Goal: Task Accomplishment & Management: Complete application form

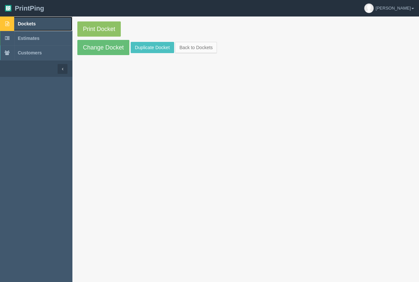
click at [31, 22] on span "Dockets" at bounding box center [27, 23] width 18 height 5
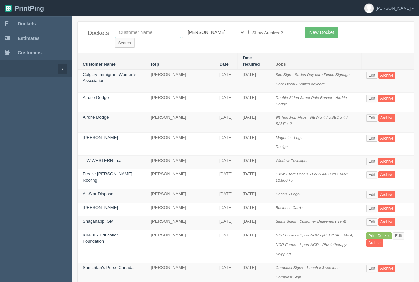
click at [163, 35] on input "text" at bounding box center [148, 32] width 66 height 11
click at [145, 37] on input "old's" at bounding box center [148, 32] width 66 height 11
click at [145, 32] on input "old's" at bounding box center [148, 32] width 66 height 11
type input "old"
click at [135, 38] on input "Search" at bounding box center [125, 43] width 20 height 10
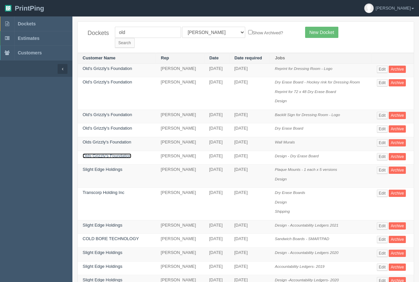
click at [105, 153] on link "Olds Grizzly's Foundation" at bounding box center [107, 155] width 49 height 5
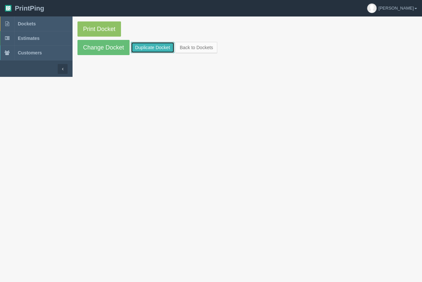
click at [146, 51] on link "Duplicate Docket" at bounding box center [152, 47] width 43 height 11
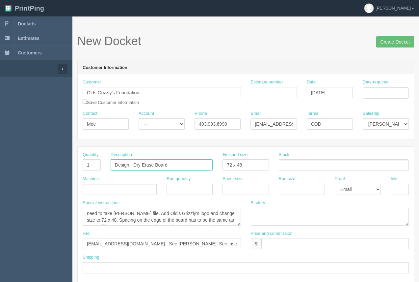
drag, startPoint x: 183, startPoint y: 165, endPoint x: 135, endPoint y: 169, distance: 48.2
click at [134, 165] on input "Design - Dry Erase Board" at bounding box center [162, 164] width 102 height 11
click at [165, 166] on input "Design - Dressing Room Decals and" at bounding box center [162, 164] width 102 height 11
drag, startPoint x: 202, startPoint y: 165, endPoint x: 213, endPoint y: 163, distance: 11.0
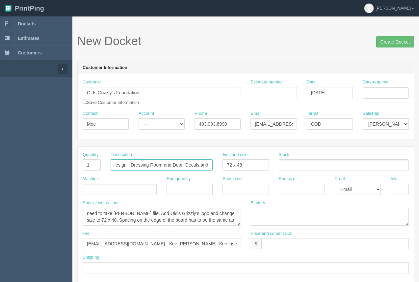
click at [213, 163] on div "Description Design - Dressing Room and Door Decals and" at bounding box center [162, 163] width 112 height 24
type input "Design - Dressing Room and Door Decals"
click at [373, 96] on input "Date required" at bounding box center [386, 92] width 46 height 11
click at [357, 166] on td "25" at bounding box center [360, 166] width 10 height 10
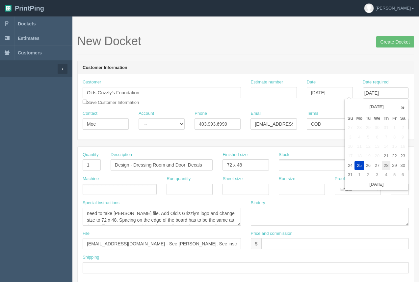
click at [387, 165] on td "28" at bounding box center [386, 166] width 9 height 10
type input "August 28, 2025"
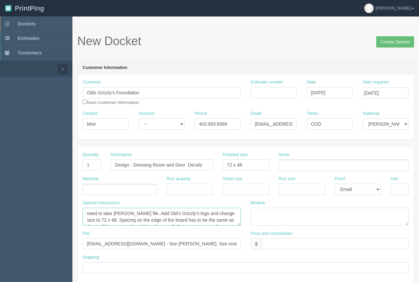
scroll to position [7, 0]
drag, startPoint x: 84, startPoint y: 212, endPoint x: 232, endPoint y: 231, distance: 149.0
click at [232, 231] on div "Quantity 1 Description Design - Dressing Room and Door Decals Finished size 72 …" at bounding box center [246, 215] width 336 height 136
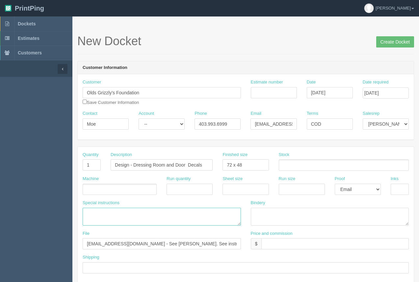
scroll to position [0, 0]
drag, startPoint x: 167, startPoint y: 244, endPoint x: 53, endPoint y: 229, distance: 115.4
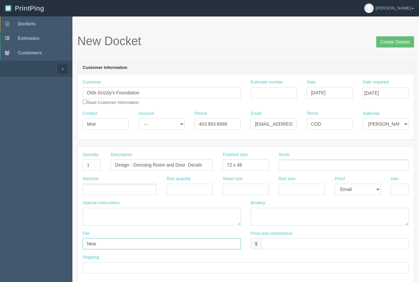
type input "New - See Arif"
drag, startPoint x: 259, startPoint y: 167, endPoint x: 207, endPoint y: 165, distance: 52.1
click at [206, 166] on div "Quantity 1 Description Design - Dressing Room and Door Decals Finished size 72 …" at bounding box center [246, 163] width 336 height 24
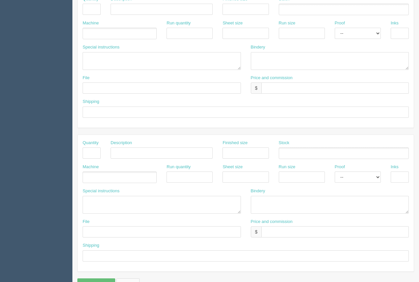
scroll to position [316, 0]
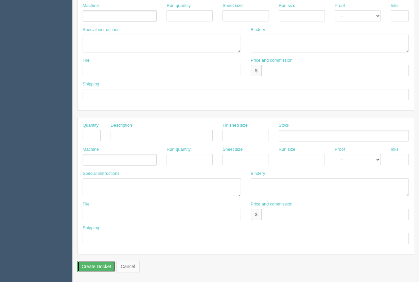
click at [104, 268] on input "Create Docket" at bounding box center [96, 265] width 38 height 11
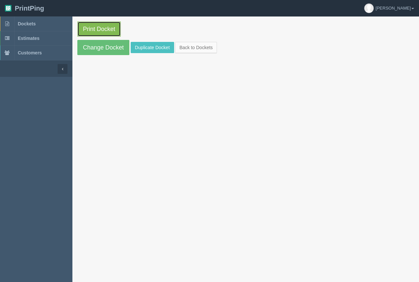
click at [82, 26] on link "Print Docket" at bounding box center [98, 28] width 43 height 15
drag, startPoint x: 169, startPoint y: 112, endPoint x: 164, endPoint y: 110, distance: 5.2
click at [169, 112] on section "Print Docket Change Docket Duplicate Docket Back to Dockets" at bounding box center [245, 157] width 347 height 282
click at [28, 20] on link "Dockets" at bounding box center [36, 23] width 72 height 14
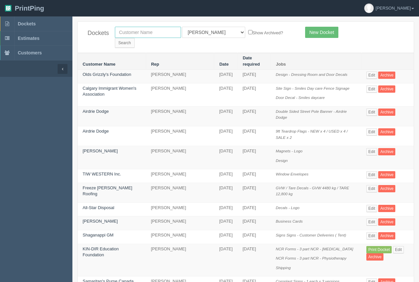
click at [141, 32] on input "text" at bounding box center [148, 32] width 66 height 11
type input "calgary health foundation"
click at [135, 38] on input "Search" at bounding box center [125, 43] width 20 height 10
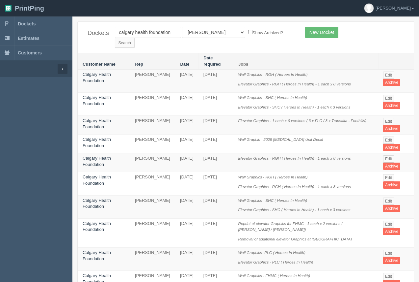
scroll to position [16, 0]
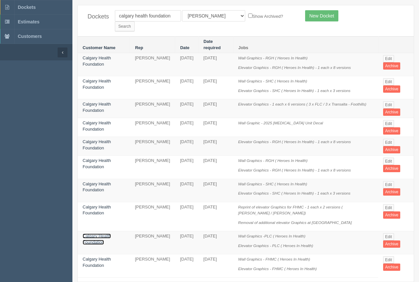
click at [105, 233] on link "Calgary Health Foundation" at bounding box center [97, 238] width 28 height 11
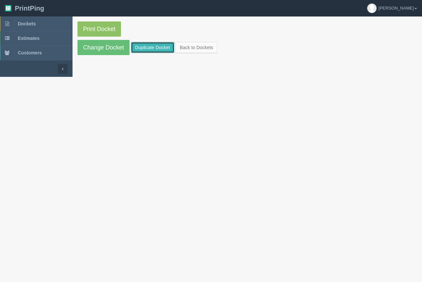
click at [138, 44] on link "Duplicate Docket" at bounding box center [152, 47] width 43 height 11
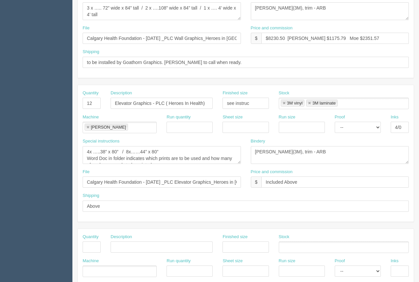
scroll to position [203, 0]
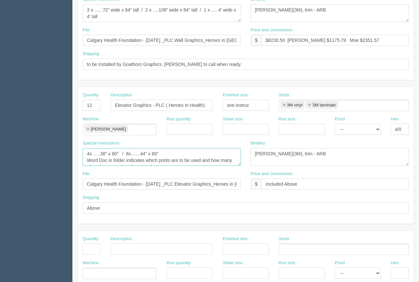
click at [129, 154] on textarea "4x …..38” x 80” / 8x……44” x 80” Word Doc in folder indicates which prints are t…" at bounding box center [162, 157] width 158 height 18
click at [163, 152] on textarea "4x …..38” x 80” / 8x……44” x 80” Word Doc in folder indicates which prints are t…" at bounding box center [162, 157] width 158 height 18
drag, startPoint x: 87, startPoint y: 159, endPoint x: 171, endPoint y: 166, distance: 84.3
click at [171, 166] on div "Special instructions 4x …..38” x 80” / 8x……44” x 80” Word Doc in folder indicat…" at bounding box center [162, 155] width 168 height 31
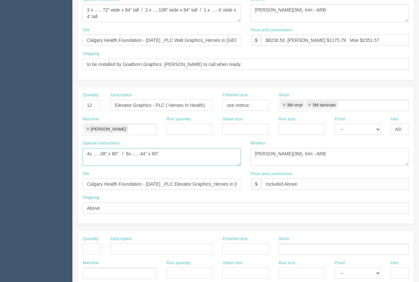
scroll to position [0, 0]
click at [119, 153] on textarea "4x …..38” x 80” / 8x……44” x 80” Word Doc in folder indicates which prints are t…" at bounding box center [162, 157] width 158 height 18
click at [192, 154] on textarea "4x …..38” x 80” / 8x……44” x 80” Word Doc in folder indicates which prints are t…" at bounding box center [162, 157] width 158 height 18
type textarea "4x …..38” x 80” ( 2 of each) / 6x……44” x 80” ( 2 of each)"
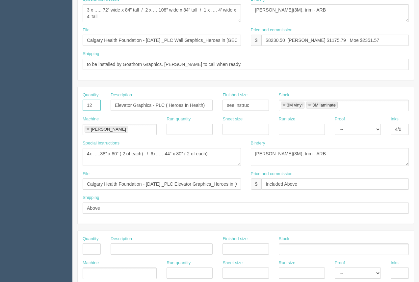
click at [93, 108] on input "12" at bounding box center [92, 104] width 18 height 11
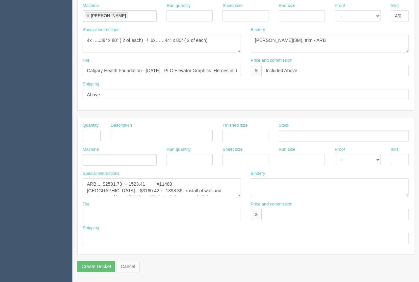
type input "10"
drag, startPoint x: 177, startPoint y: 184, endPoint x: 108, endPoint y: 185, distance: 68.8
click at [108, 185] on textarea "ARB.....$2591.73 + 1523.41 #11489 Goathorn....$3160.42 + 1898.36 install of wal…" at bounding box center [162, 187] width 158 height 18
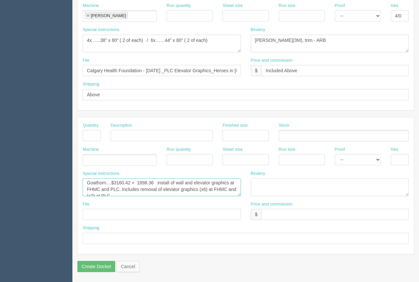
scroll to position [13, 0]
drag, startPoint x: 114, startPoint y: 190, endPoint x: 147, endPoint y: 194, distance: 32.9
click at [147, 194] on textarea "ARB.....$2591.73 + 1523.41 #11489 Goathorn....$3160.42 + 1898.36 install of wal…" at bounding box center [162, 187] width 158 height 18
click at [147, 195] on textarea "ARB.....$2591.73 + 1523.41 #11489 Goathorn....$3160.42 + 1898.36 install of wal…" at bounding box center [162, 187] width 158 height 18
click at [149, 189] on textarea "ARB.....$2591.73 + 1523.41 #11489 Goathorn....$3160.42 + 1898.36 install of wal…" at bounding box center [162, 187] width 158 height 18
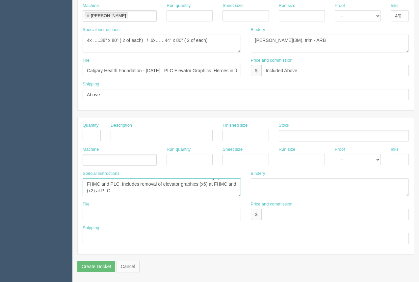
click at [150, 195] on textarea "ARB.....$2591.73 + 1523.41 #11489 Goathorn....$3160.42 + 1898.36 install of wal…" at bounding box center [162, 187] width 158 height 18
drag, startPoint x: 115, startPoint y: 185, endPoint x: 244, endPoint y: 198, distance: 130.1
click at [244, 196] on div "Special instructions ARB.....$2591.73 + 1523.41 #11489 Goathorn....$3160.42 + 1…" at bounding box center [162, 185] width 168 height 31
type textarea "ARB.....$ Goathorn....$"
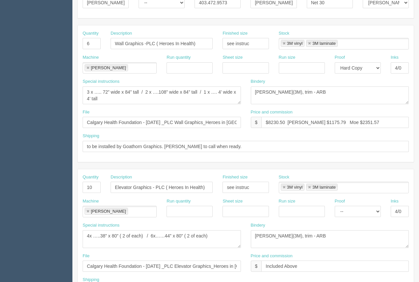
scroll to position [117, 0]
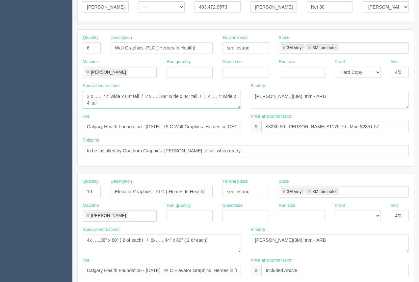
click at [148, 97] on textarea "3 x ….. 72” wide x 84” tall / 2 x ….108” wide x 84” tall / 1 x …. 4’ wide x 4’ …" at bounding box center [162, 100] width 158 height 18
click at [88, 97] on textarea "3 x ….. 72” wide x 84” tall / 2 x ….108” wide x 84” tall / 1 x …. 4’ wide x 4’ …" at bounding box center [162, 100] width 158 height 18
click at [206, 97] on textarea "3 x ….. 72” wide x 84” tall / 2 x ….108” wide x 84” tall / 1 x …. 4’ wide x 4’ …" at bounding box center [162, 100] width 158 height 18
type textarea "1 x ….. 72” wide x 84” tall / 1 x ….108” wide x 84” tall / 3 x …. 4’ wide x 4’ …"
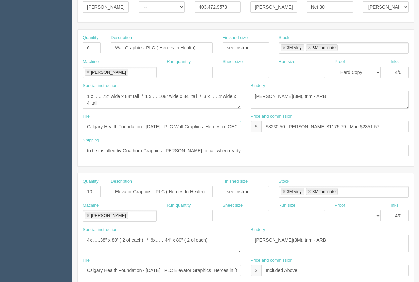
scroll to position [0, 21]
drag, startPoint x: 193, startPoint y: 127, endPoint x: 244, endPoint y: 129, distance: 51.7
click at [244, 129] on div "File Calgary Health Foundation - November 2023 _PLC Wall Graphics_Heroes in Hel…" at bounding box center [162, 125] width 168 height 24
drag, startPoint x: 178, startPoint y: 126, endPoint x: 149, endPoint y: 124, distance: 29.4
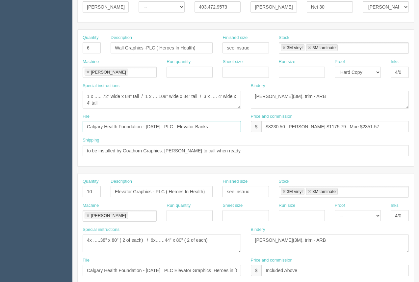
click at [147, 124] on input "Calgary Health Foundation - November 2023 _PLC _Elevator Banks" at bounding box center [162, 126] width 158 height 11
drag, startPoint x: 225, startPoint y: 130, endPoint x: 79, endPoint y: 128, distance: 145.6
click at [79, 128] on div "File Calgary Health Foundation - August 2025 _PLC _Elevator Banks" at bounding box center [162, 125] width 168 height 24
type input "Calgary Health Foundation - August 2025 _PLC _Elevator Banks"
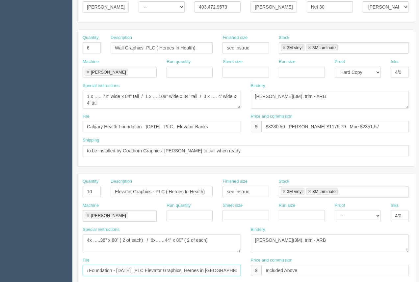
drag, startPoint x: 87, startPoint y: 271, endPoint x: 187, endPoint y: 279, distance: 100.5
click at [257, 273] on div "File Calgary Health Foundation - November 2023 _PLC Elevator Graphics_Heroes in…" at bounding box center [246, 269] width 336 height 24
paste input "August 2025 _PLC _Elevator Banks"
drag, startPoint x: 223, startPoint y: 272, endPoint x: 191, endPoint y: 267, distance: 32.9
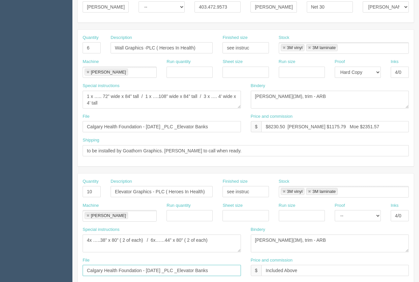
click at [191, 267] on input "Calgary Health Foundation - August 2025 _PLC _Elevator Banks" at bounding box center [162, 269] width 158 height 11
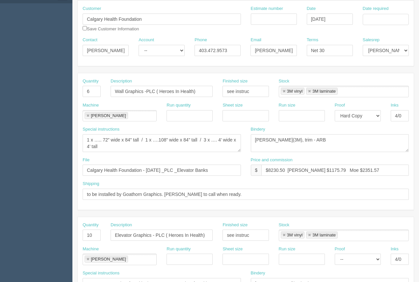
scroll to position [62, 0]
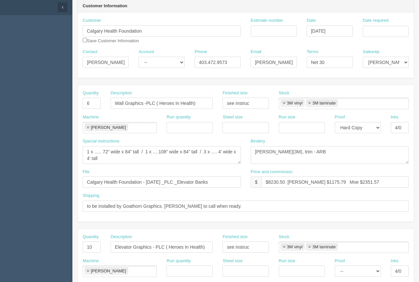
type input "Calgary Health Foundation - August 2025 _PLC _Wall Decals"
click at [376, 33] on input "Date required" at bounding box center [386, 31] width 46 height 11
click at [359, 104] on td "25" at bounding box center [360, 104] width 10 height 10
type input "August 25, 2025"
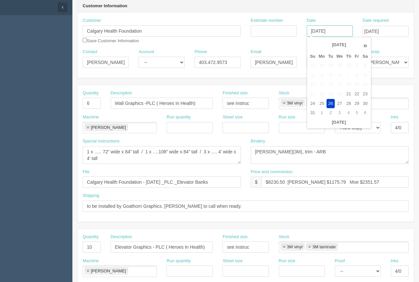
click at [333, 34] on input "August 26, 2025" at bounding box center [330, 30] width 46 height 11
click at [340, 103] on td "27" at bounding box center [340, 104] width 10 height 10
type input "August 27, 2025"
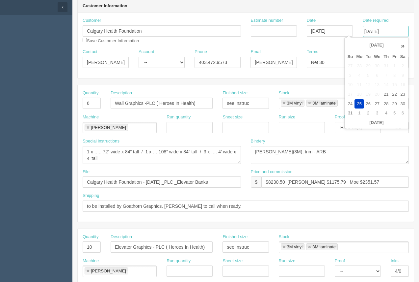
click at [382, 33] on input "August 25, 2025" at bounding box center [386, 31] width 46 height 11
click at [378, 112] on td "3" at bounding box center [377, 113] width 10 height 10
type input "September 3, 2025"
click at [337, 12] on header "Customer Information" at bounding box center [246, 6] width 336 height 13
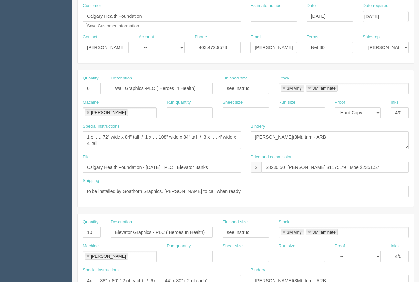
scroll to position [79, 0]
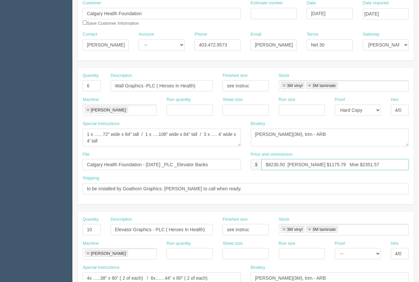
drag, startPoint x: 370, startPoint y: 164, endPoint x: 272, endPoint y: 164, distance: 98.1
click at [272, 164] on input "$8230.50 Arif $1175.79 Moe $2351.57" at bounding box center [335, 164] width 148 height 11
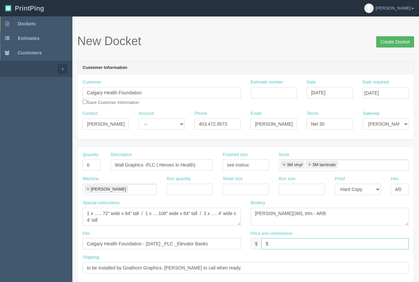
type input "$"
click at [399, 41] on input "Create Docket" at bounding box center [395, 41] width 38 height 11
